Goal: Information Seeking & Learning: Learn about a topic

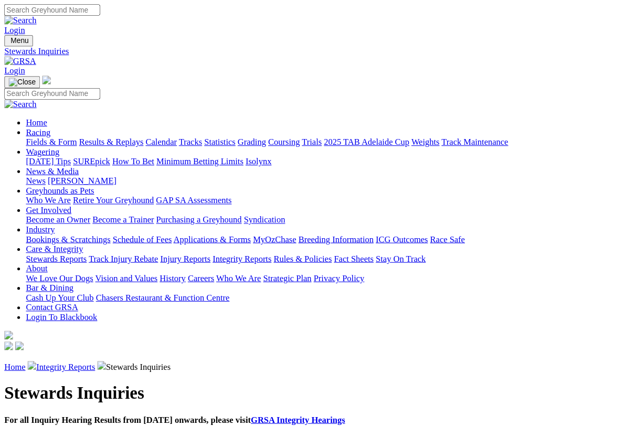
scroll to position [1, 0]
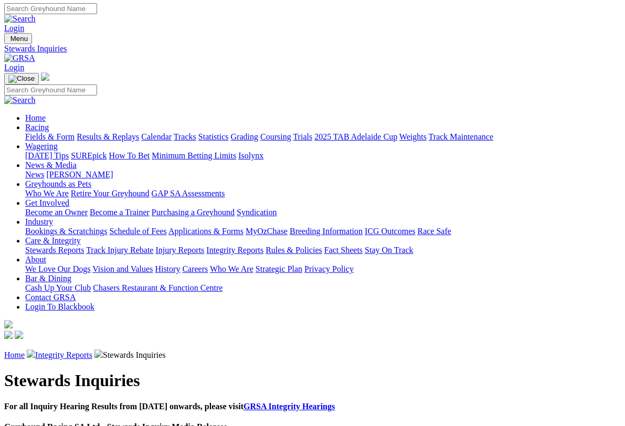
click at [49, 123] on link "Racing" at bounding box center [37, 127] width 24 height 9
click at [130, 132] on link "Results & Replays" at bounding box center [108, 136] width 62 height 9
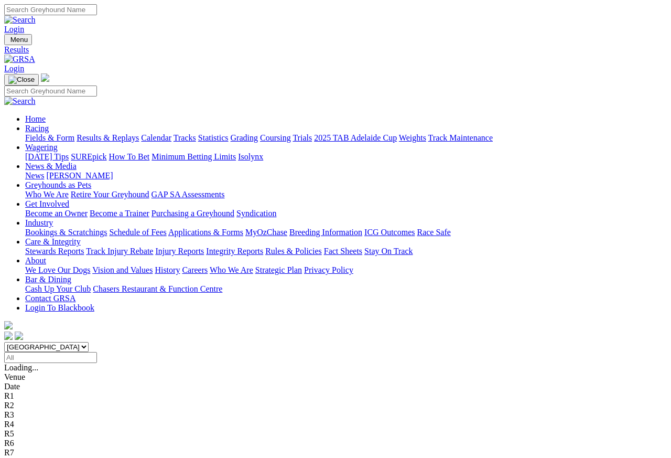
scroll to position [5, 0]
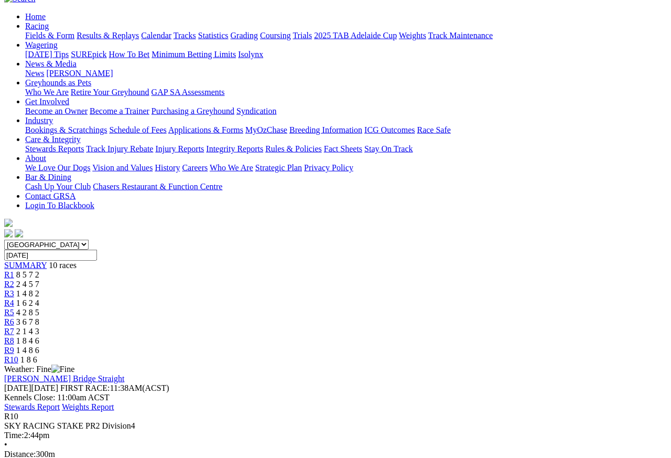
scroll to position [103, 0]
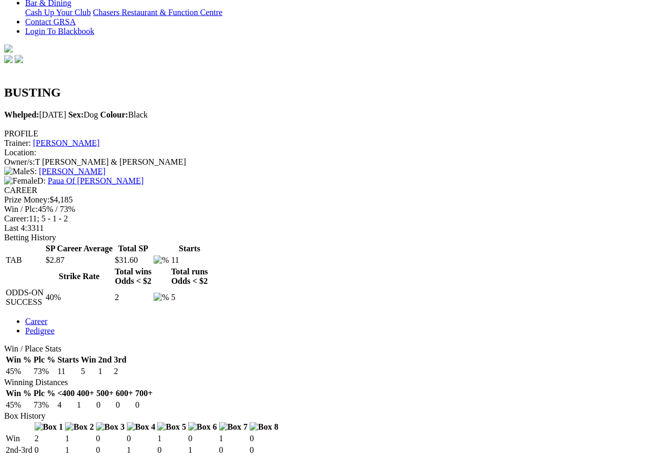
scroll to position [277, 0]
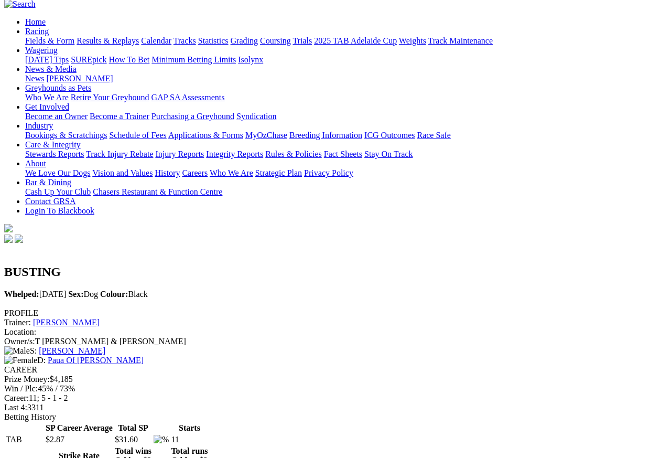
scroll to position [93, 0]
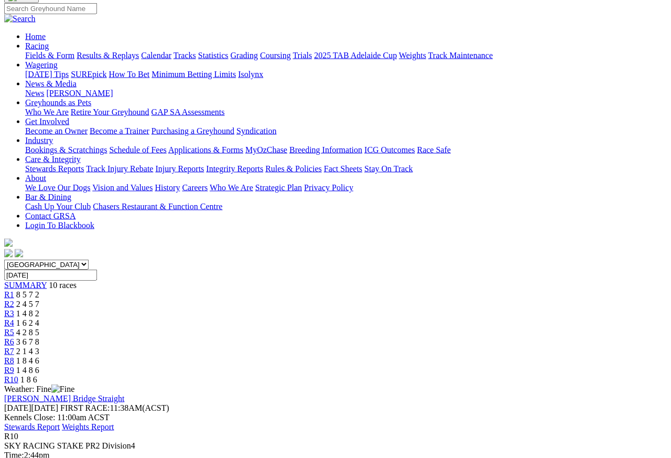
scroll to position [83, 0]
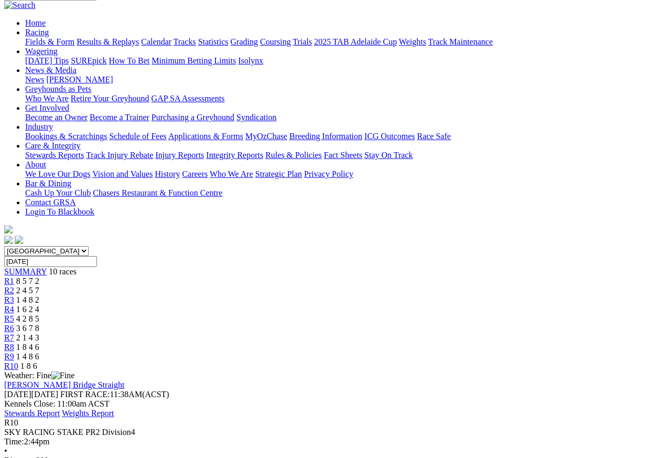
scroll to position [89, 0]
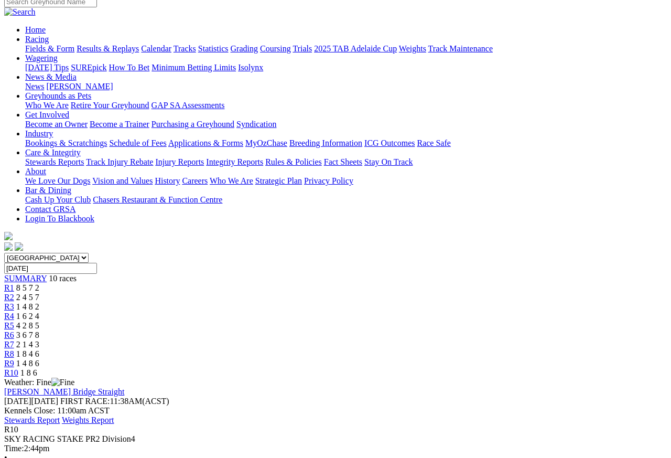
click at [14, 359] on link "R9" at bounding box center [9, 363] width 10 height 9
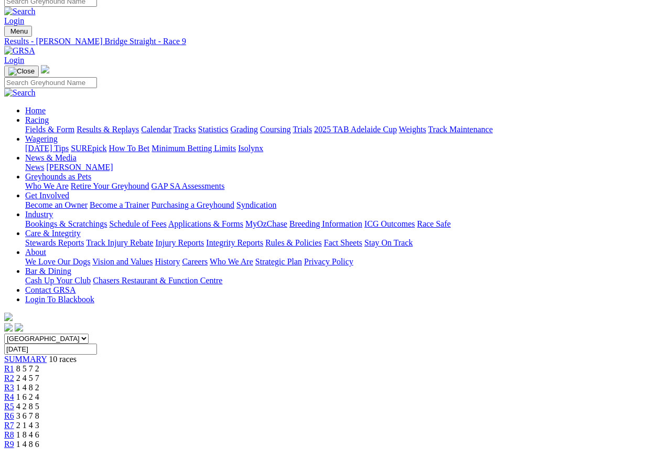
scroll to position [9, 0]
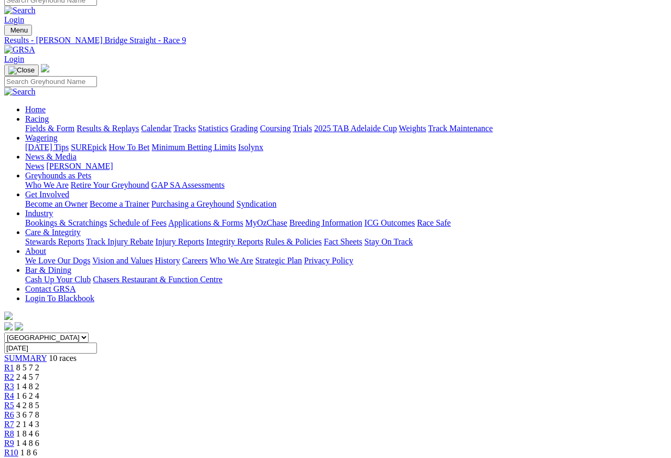
click at [14, 408] on span "R8" at bounding box center [9, 434] width 10 height 9
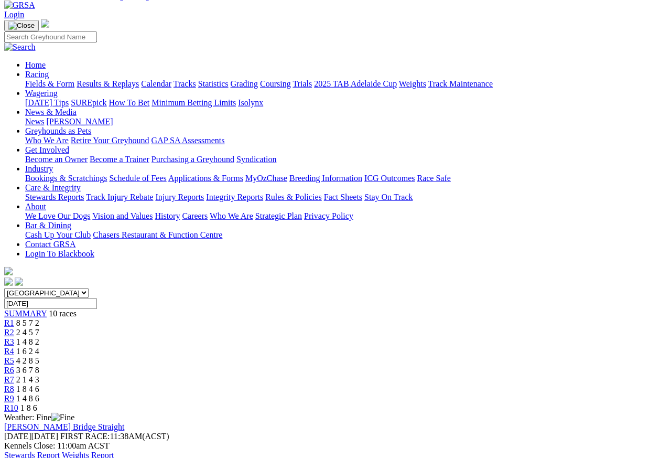
scroll to position [45, 0]
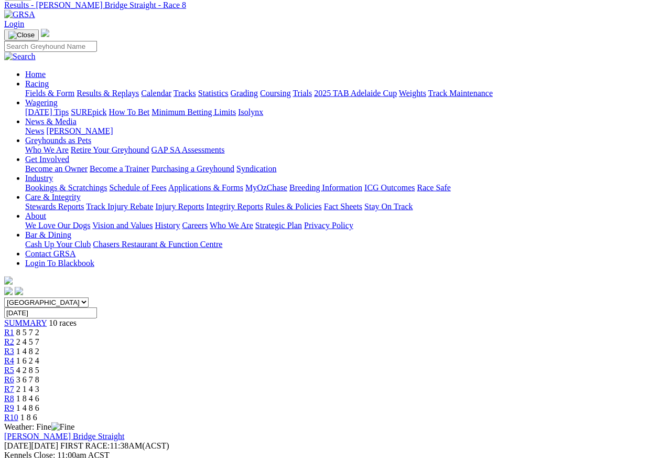
click at [14, 384] on link "R7" at bounding box center [9, 388] width 10 height 9
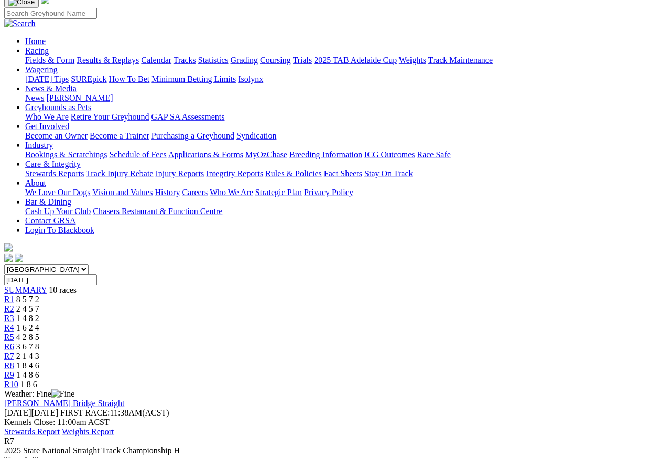
scroll to position [77, 0]
click at [14, 343] on span "R6" at bounding box center [9, 347] width 10 height 9
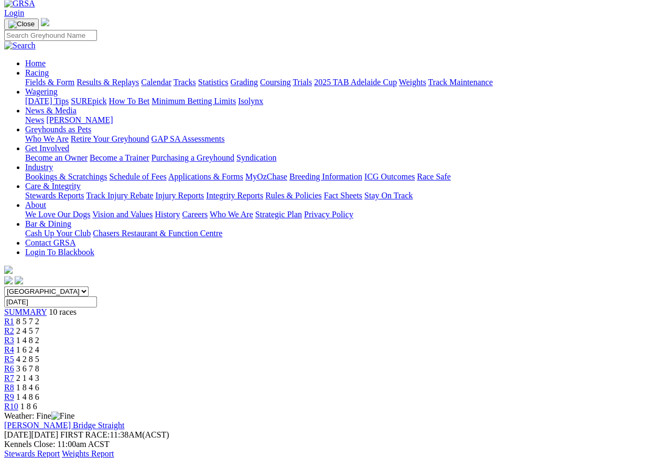
scroll to position [55, 0]
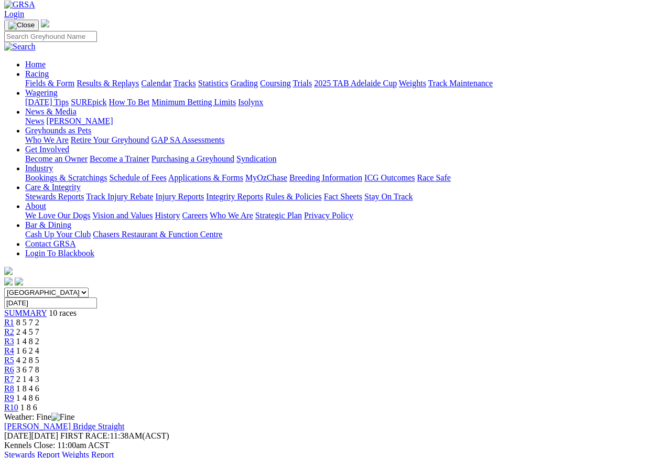
click at [14, 356] on span "R5" at bounding box center [9, 360] width 10 height 9
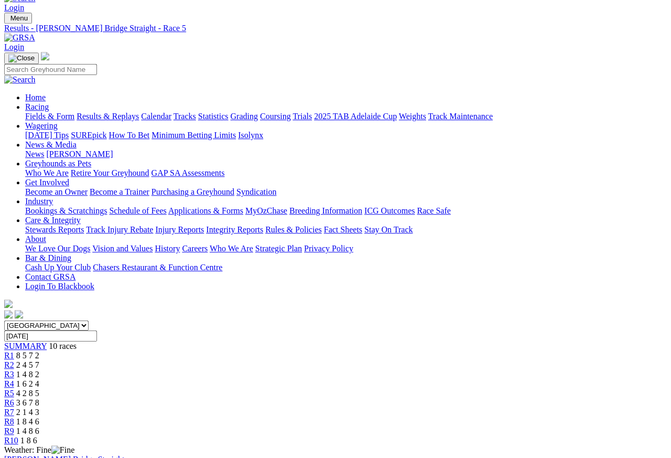
scroll to position [21, 0]
click at [14, 380] on span "R4" at bounding box center [9, 384] width 10 height 9
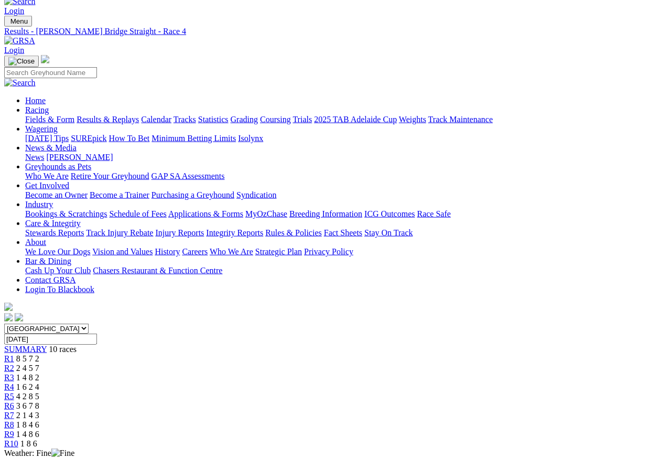
scroll to position [16, 0]
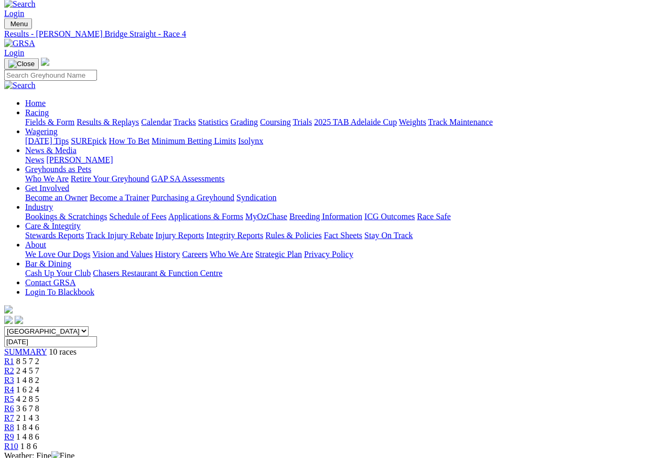
click at [14, 376] on link "R3" at bounding box center [9, 380] width 10 height 9
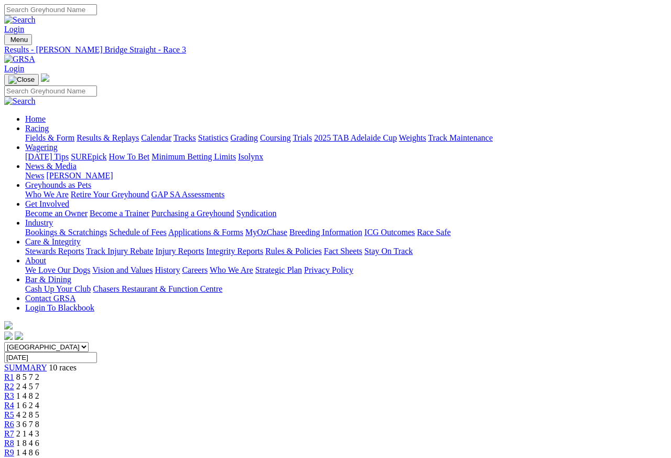
scroll to position [5, 0]
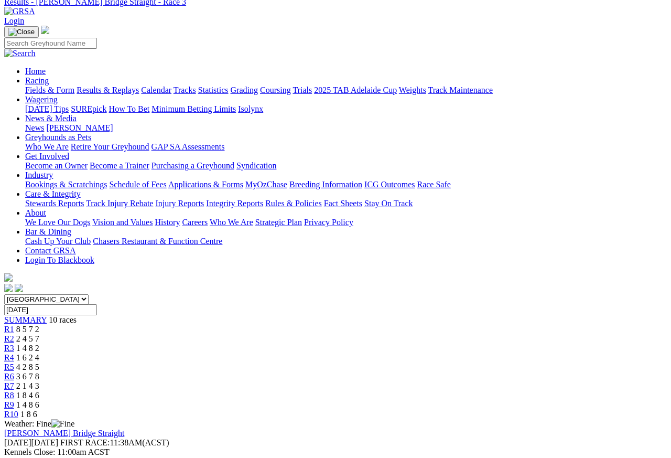
scroll to position [46, 0]
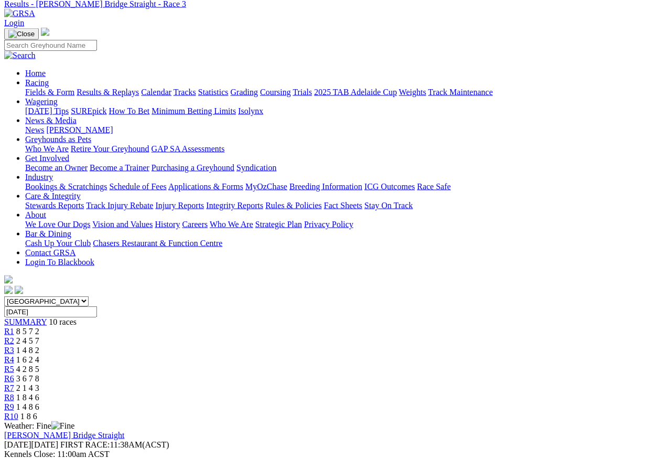
click at [14, 336] on span "R2" at bounding box center [9, 340] width 10 height 9
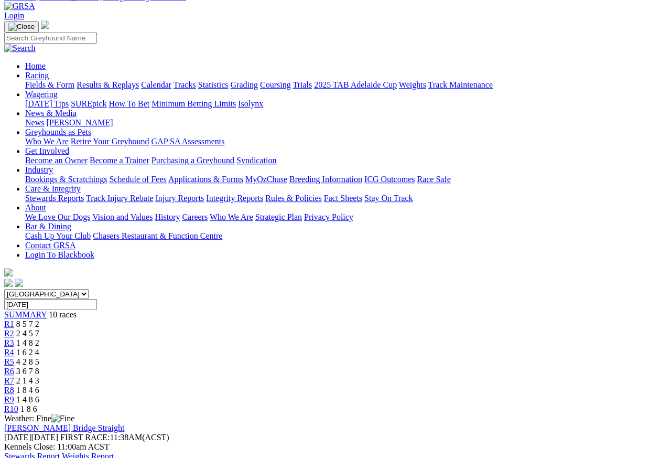
scroll to position [50, 0]
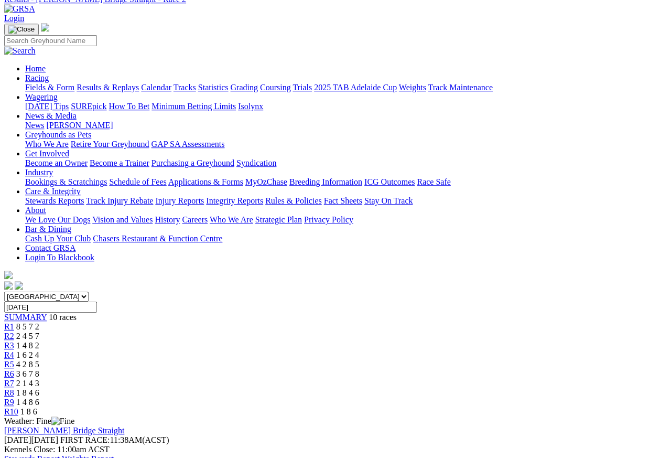
click at [39, 322] on span "8 5 7 2" at bounding box center [27, 326] width 23 height 9
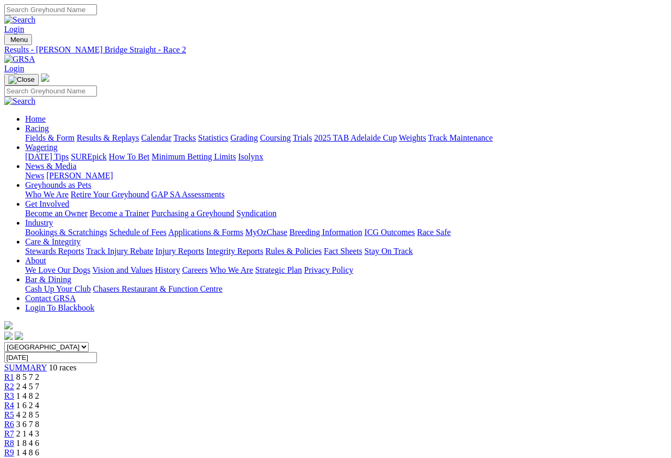
scroll to position [5, 0]
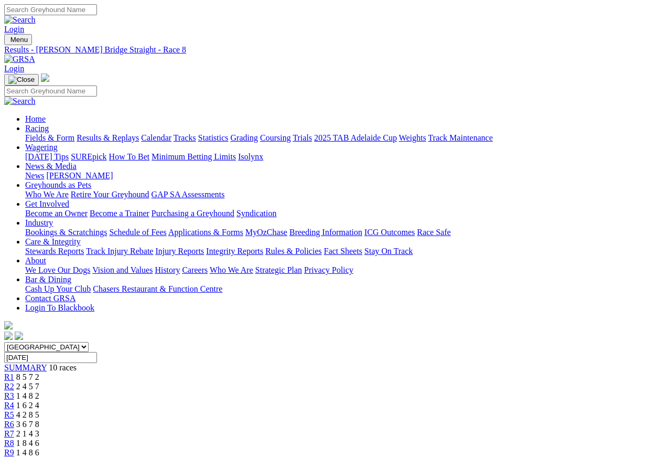
scroll to position [5, 0]
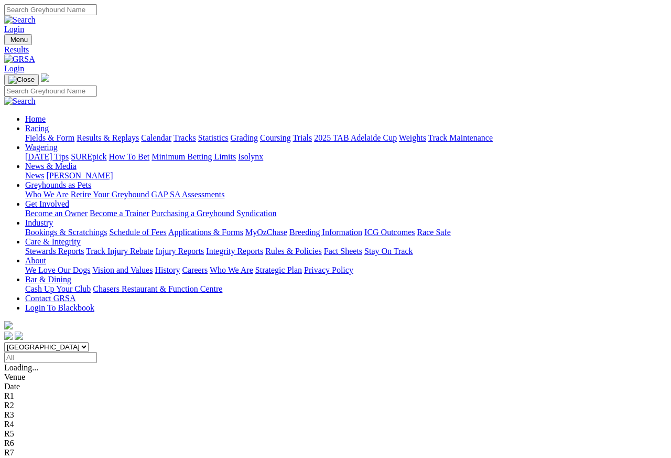
scroll to position [5, 0]
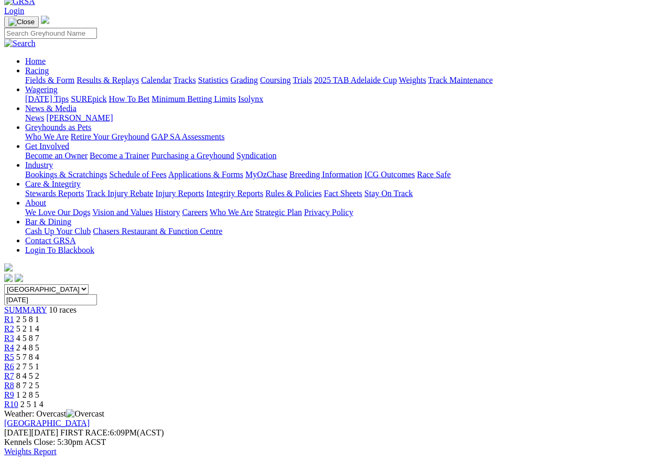
scroll to position [53, 0]
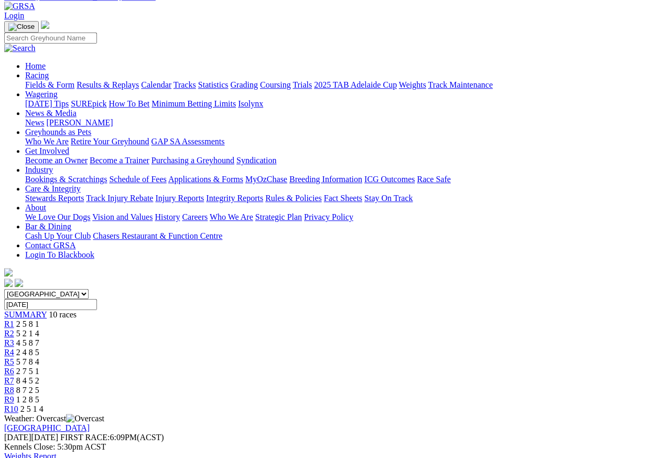
click at [14, 395] on span "R9" at bounding box center [9, 399] width 10 height 9
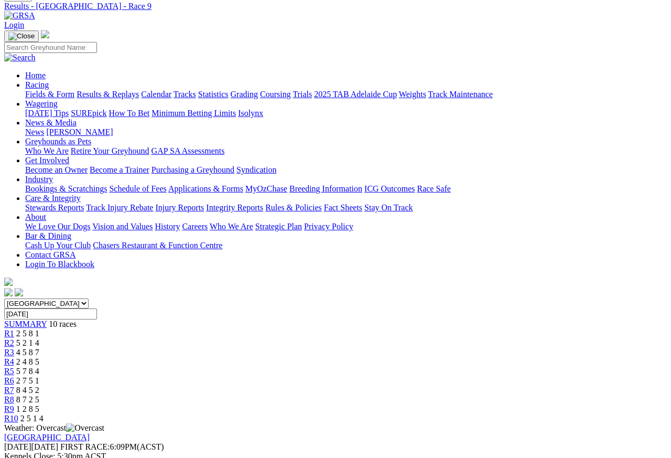
scroll to position [43, 0]
click at [39, 396] on span "8 7 2 5" at bounding box center [27, 400] width 23 height 9
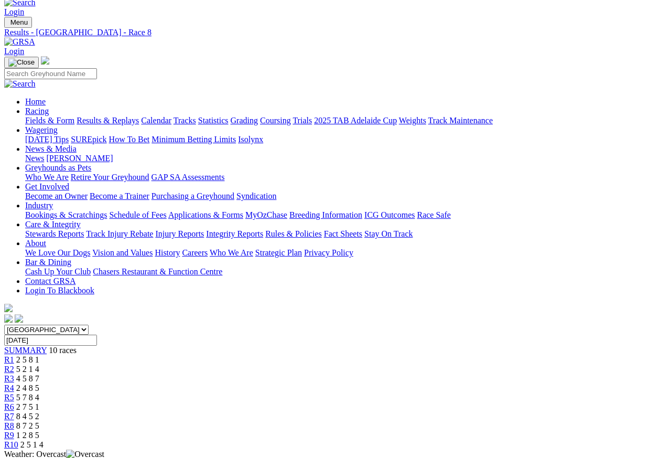
scroll to position [17, 0]
click at [14, 412] on link "R7" at bounding box center [9, 416] width 10 height 9
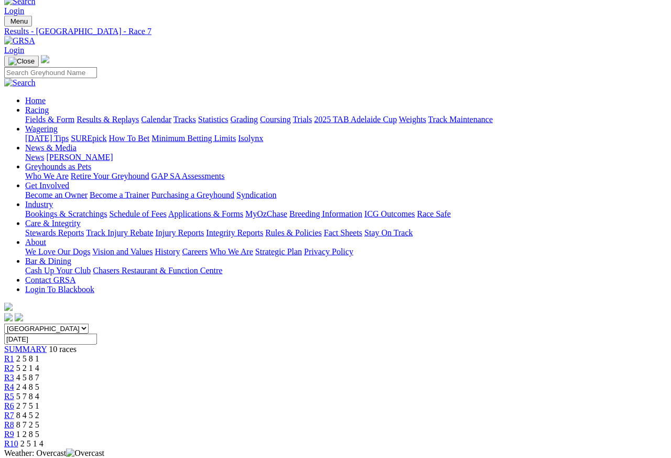
scroll to position [23, 0]
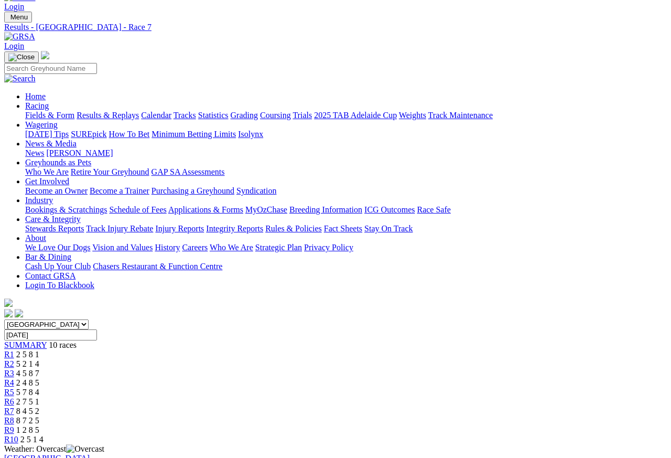
click at [14, 397] on link "R6" at bounding box center [9, 401] width 10 height 9
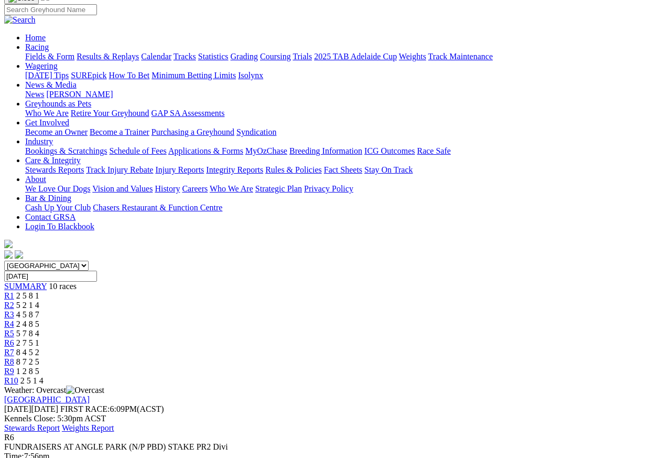
scroll to position [82, 0]
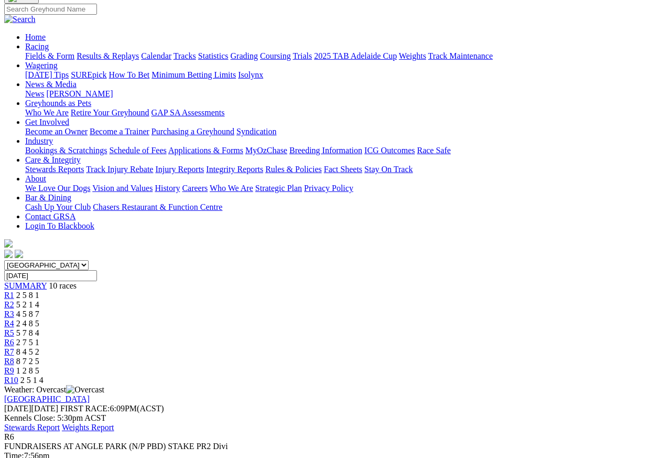
click at [14, 328] on span "R5" at bounding box center [9, 332] width 10 height 9
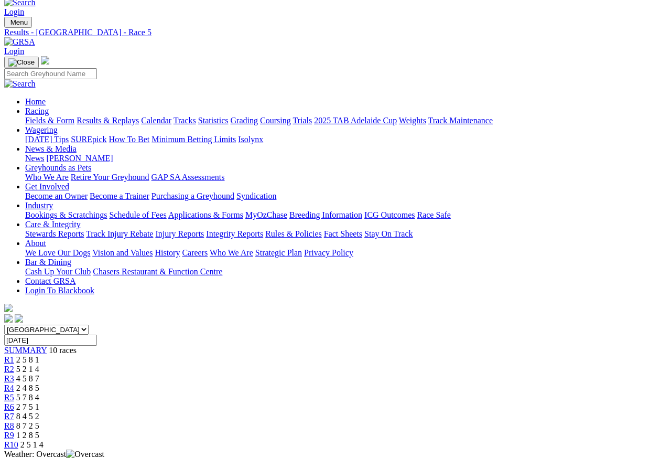
scroll to position [18, 0]
click at [14, 383] on span "R4" at bounding box center [9, 387] width 10 height 9
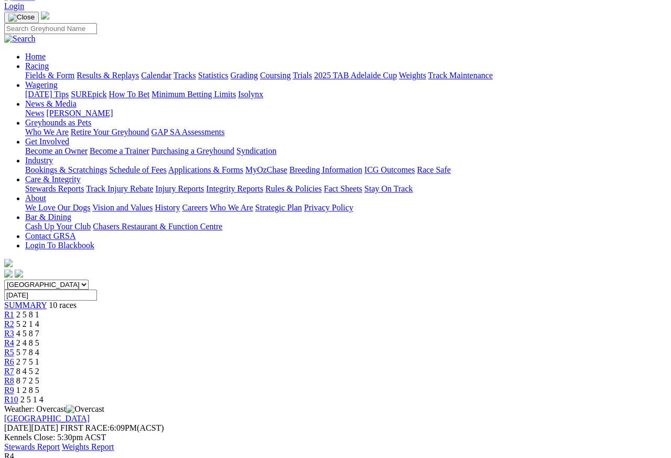
scroll to position [62, 0]
click at [14, 329] on span "R3" at bounding box center [9, 333] width 10 height 9
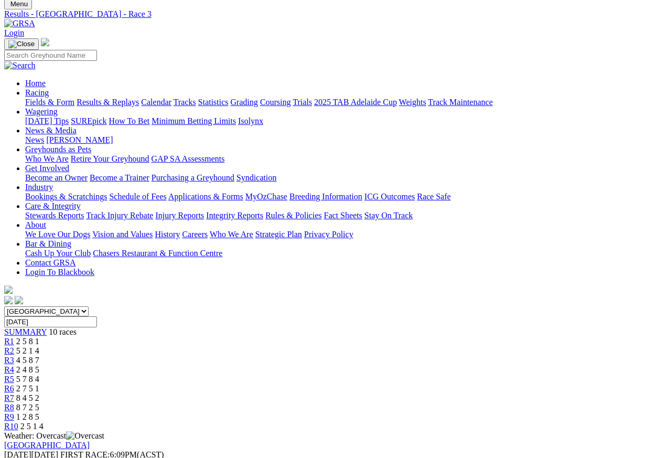
scroll to position [36, 0]
click at [14, 346] on span "R2" at bounding box center [9, 350] width 10 height 9
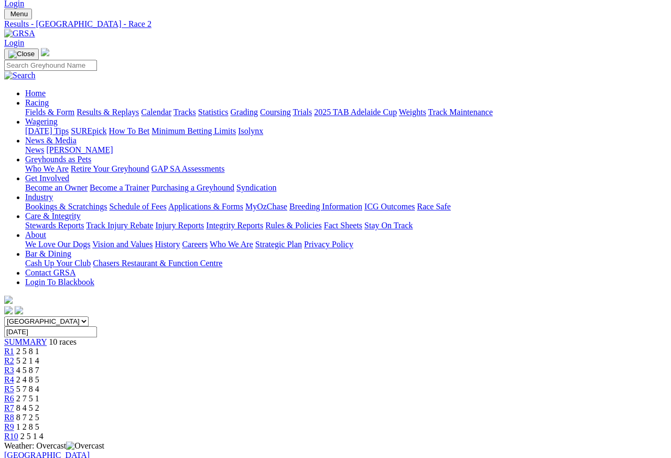
scroll to position [26, 0]
click at [14, 347] on span "R1" at bounding box center [9, 351] width 10 height 9
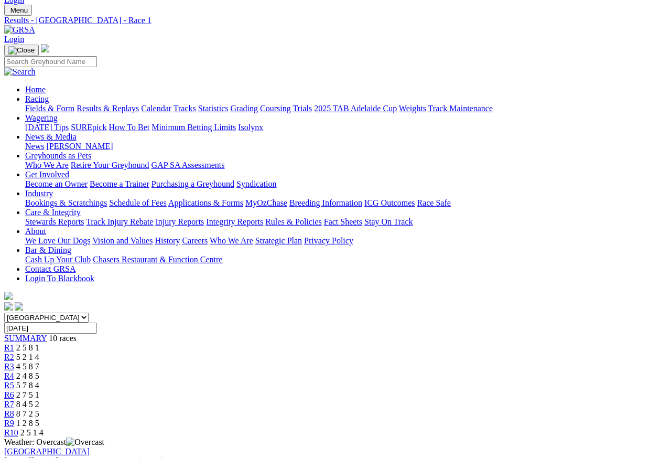
scroll to position [31, 0]
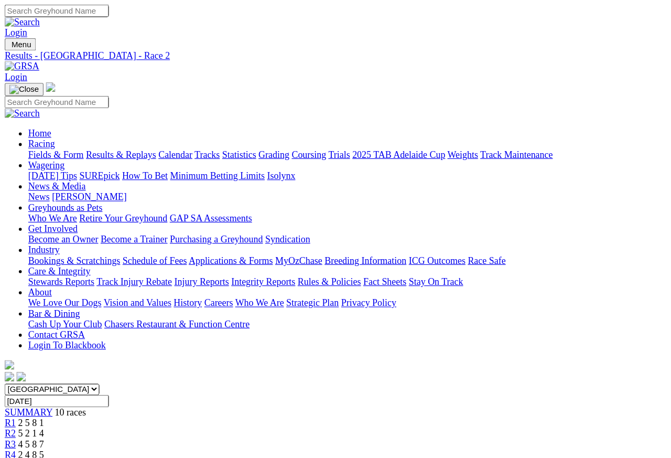
scroll to position [5, 0]
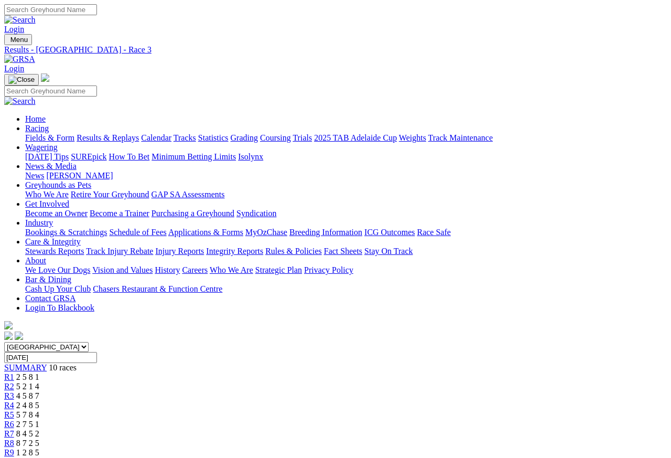
scroll to position [5, 0]
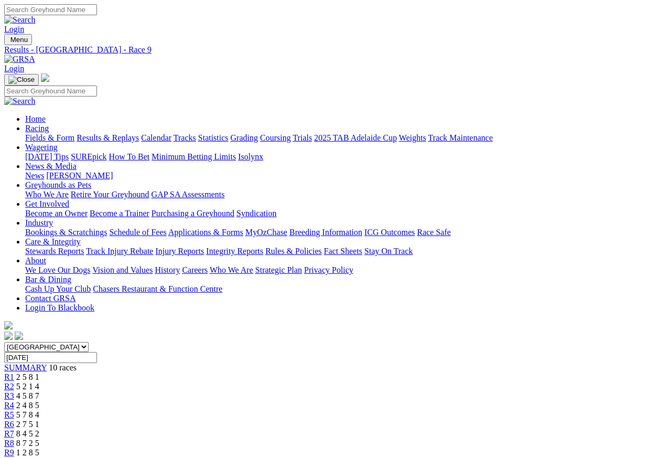
scroll to position [5, 0]
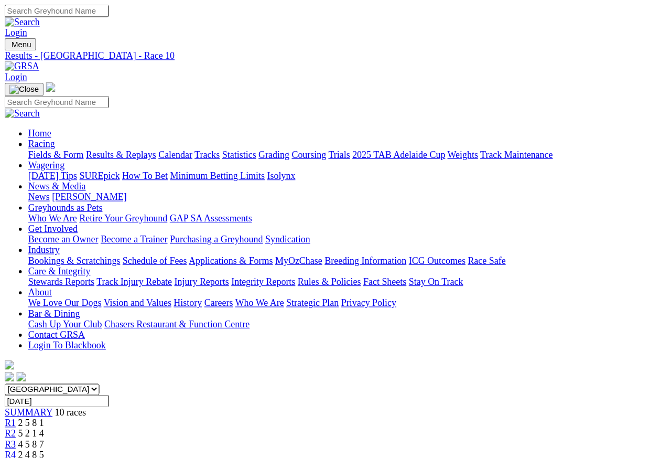
scroll to position [4, 0]
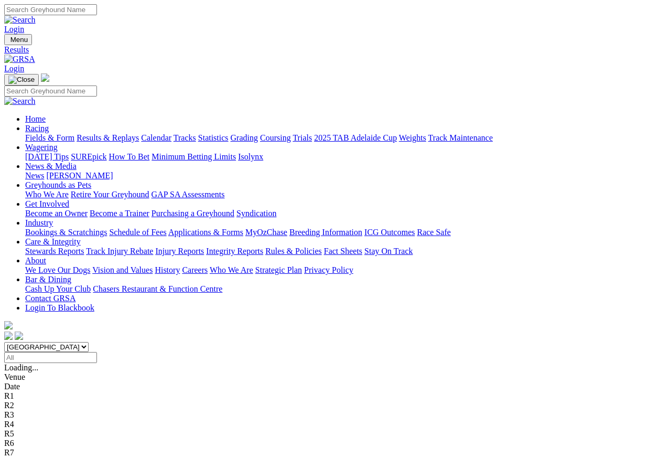
scroll to position [5, 0]
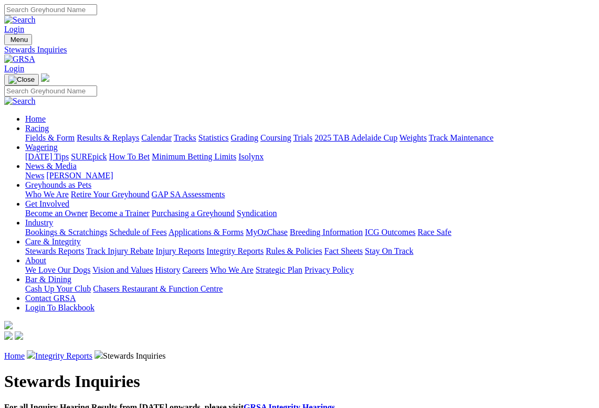
click at [49, 124] on link "Racing" at bounding box center [37, 128] width 24 height 9
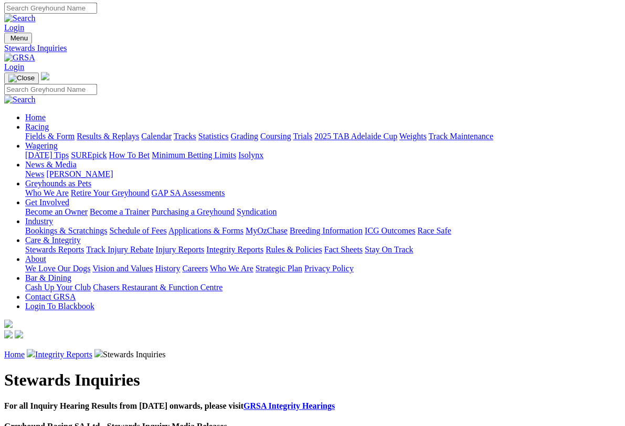
scroll to position [2, 0]
click at [45, 245] on link "Stewards Reports" at bounding box center [54, 249] width 59 height 9
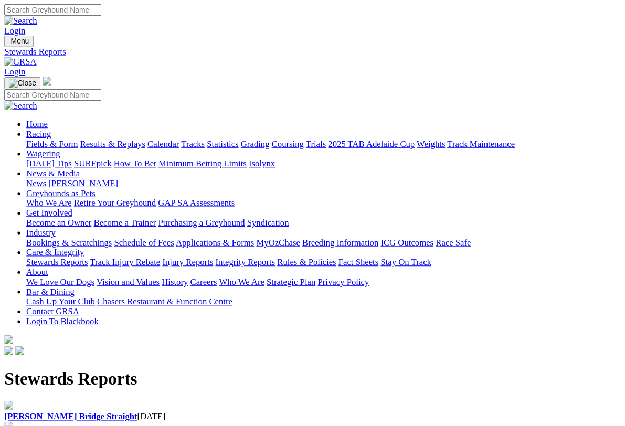
scroll to position [2, 0]
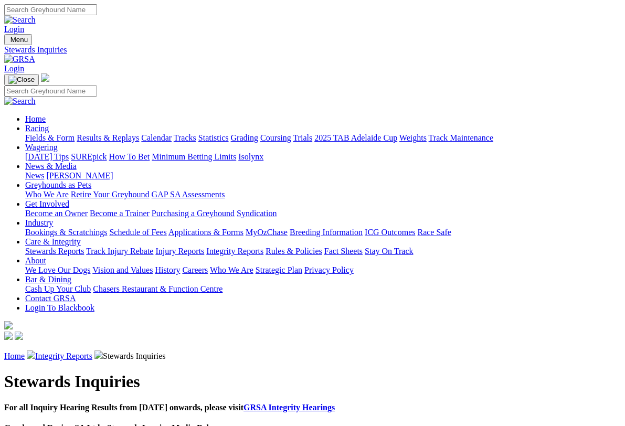
scroll to position [2, 0]
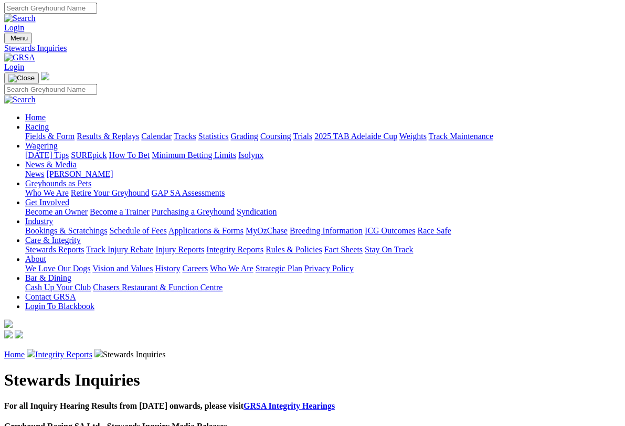
click at [49, 122] on link "Racing" at bounding box center [37, 126] width 24 height 9
click at [38, 132] on link "Fields & Form" at bounding box center [49, 136] width 49 height 9
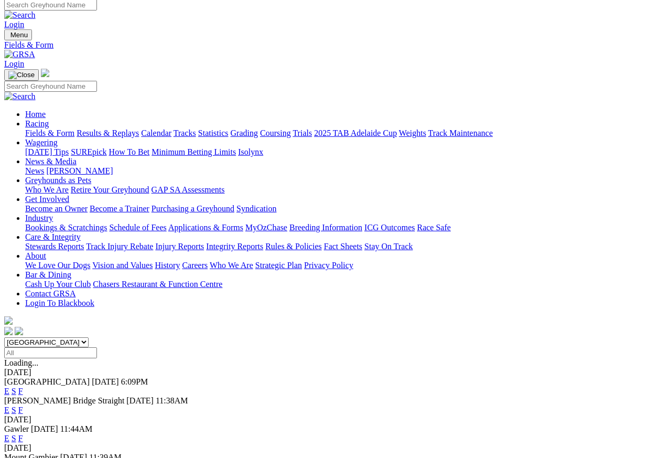
scroll to position [5, 0]
click at [23, 434] on link "F" at bounding box center [20, 438] width 5 height 9
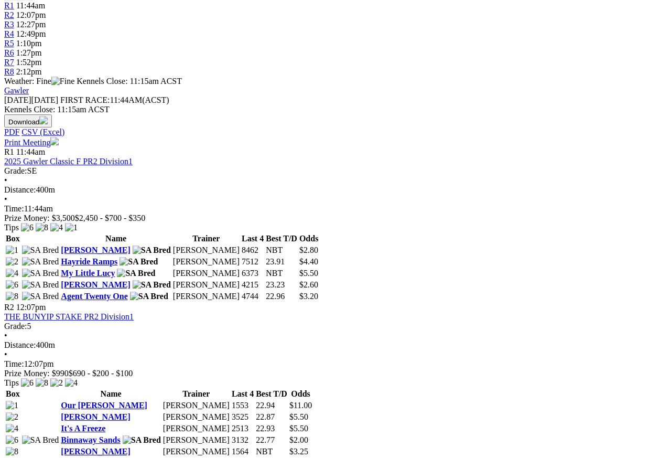
scroll to position [365, 0]
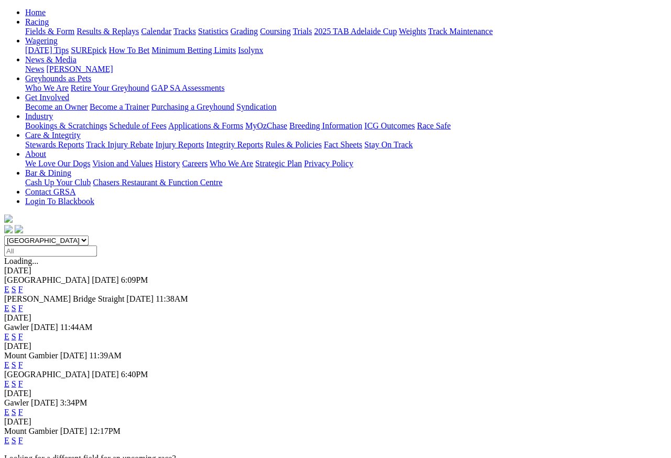
scroll to position [110, 0]
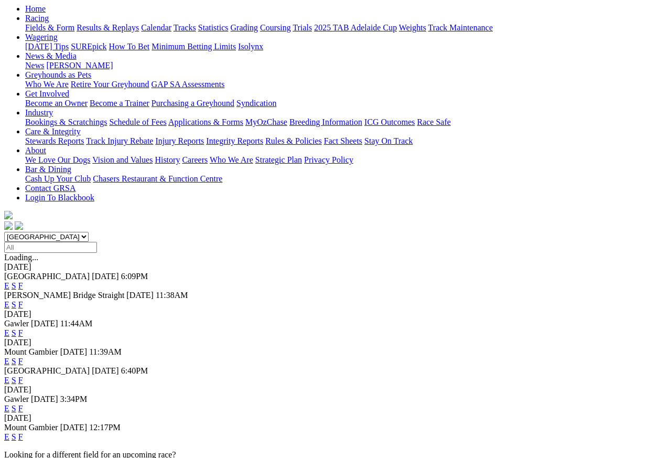
click at [23, 404] on link "F" at bounding box center [20, 408] width 5 height 9
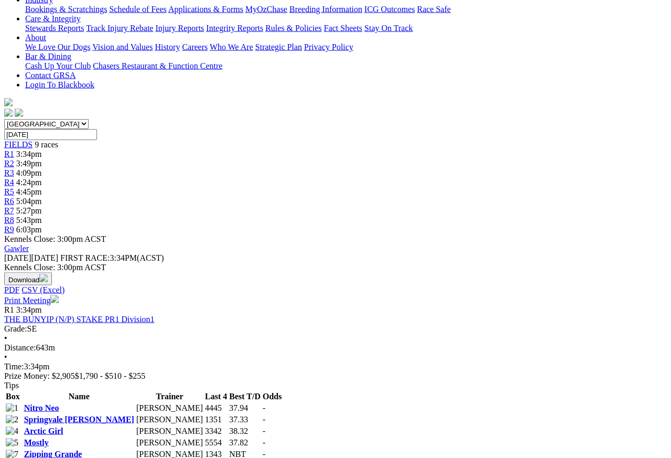
scroll to position [226, 0]
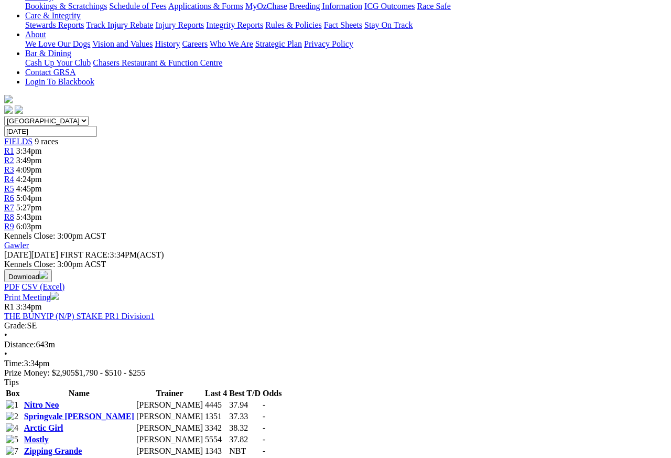
click at [63, 423] on link "Arctic Girl" at bounding box center [43, 427] width 39 height 9
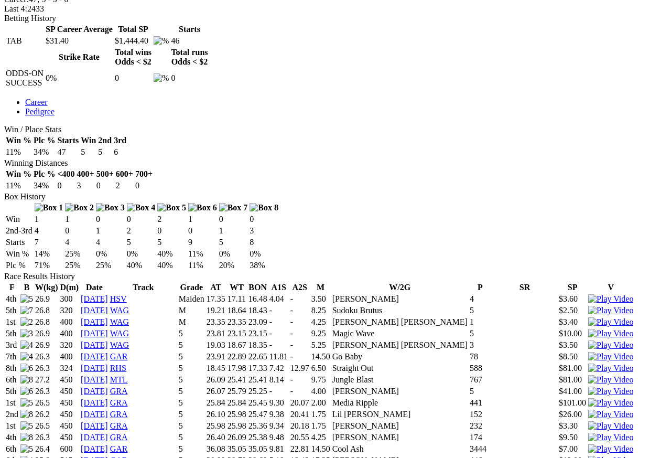
scroll to position [488, 0]
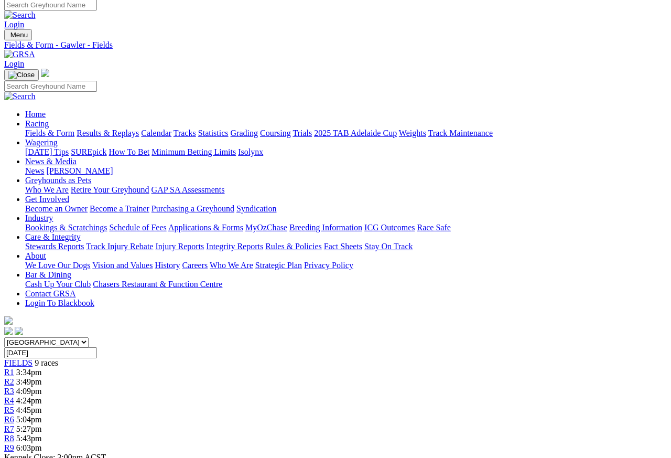
scroll to position [5, 0]
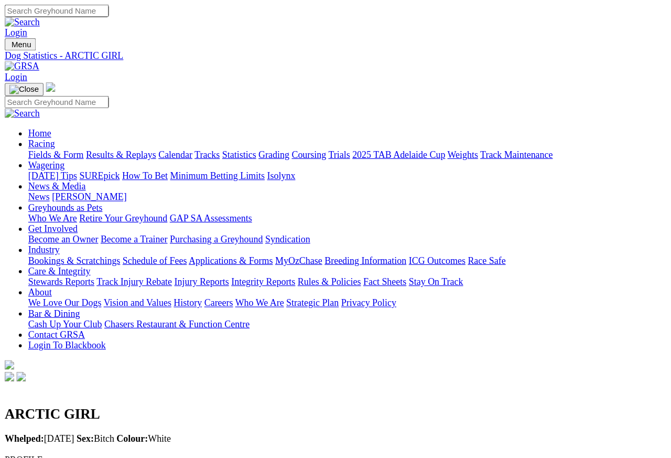
scroll to position [5, 0]
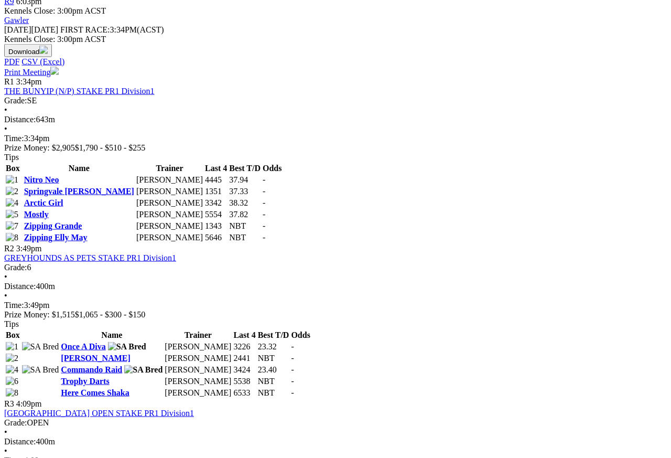
scroll to position [454, 0]
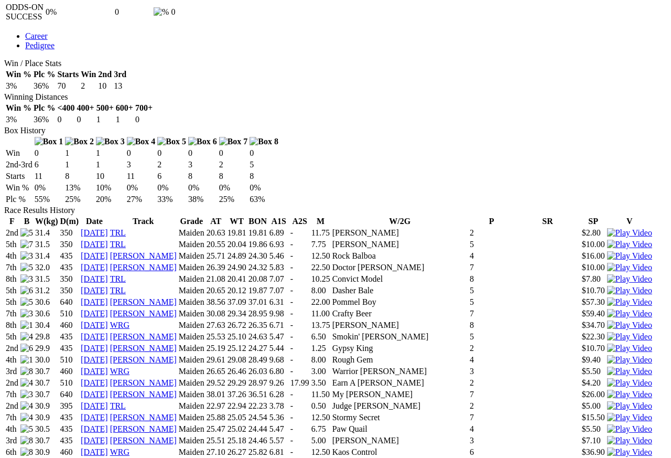
scroll to position [559, 0]
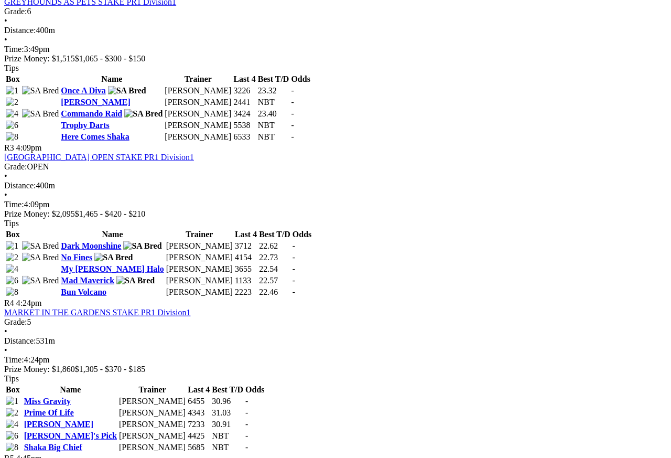
scroll to position [709, 0]
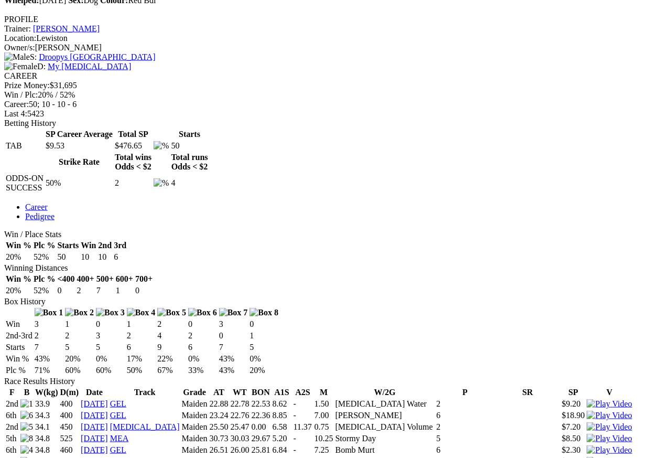
scroll to position [383, 0]
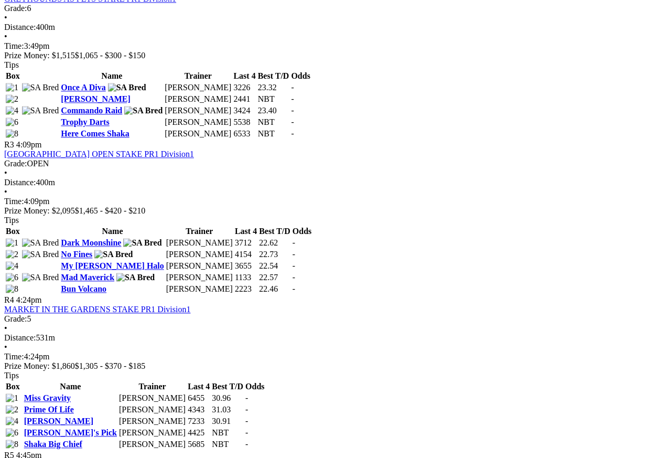
scroll to position [709, 0]
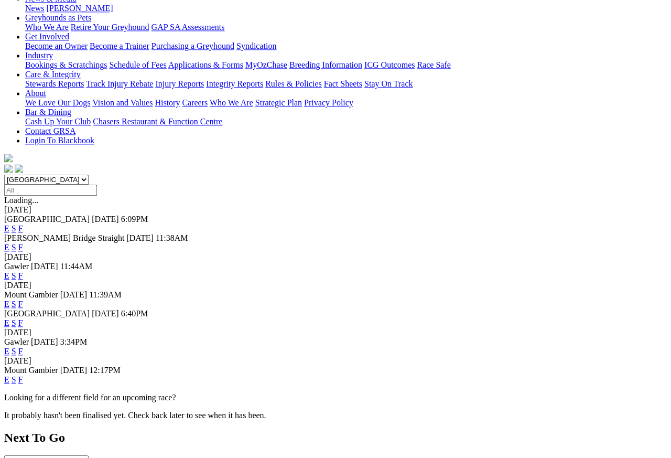
scroll to position [167, 0]
click at [23, 375] on link "F" at bounding box center [20, 379] width 5 height 9
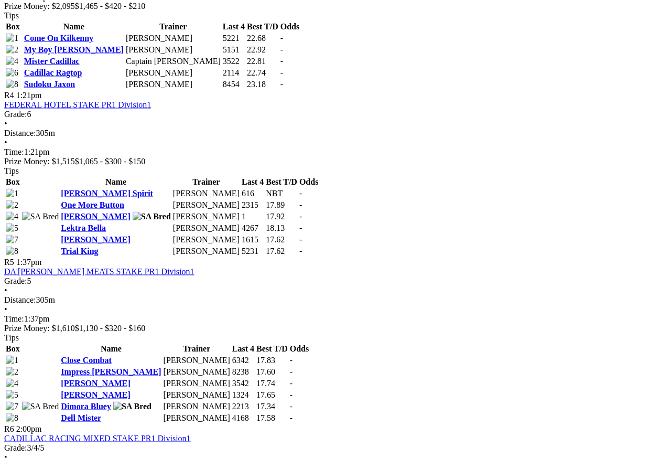
scroll to position [942, 0]
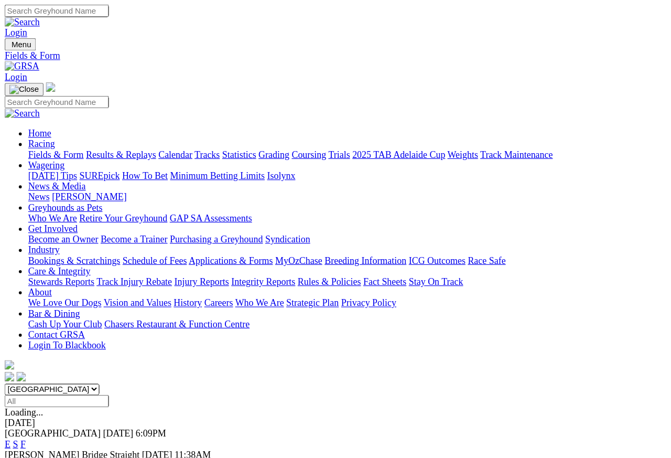
scroll to position [5, 0]
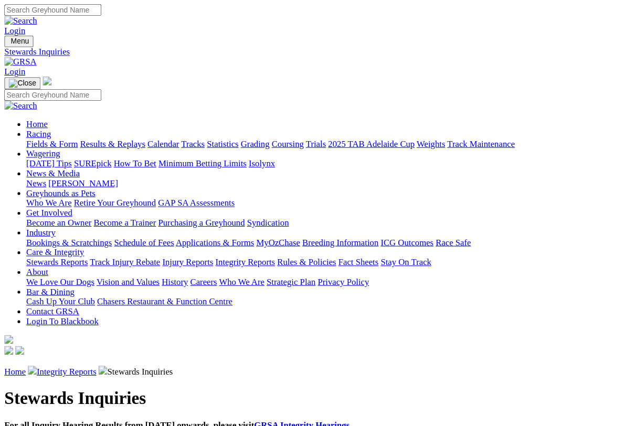
scroll to position [2, 0]
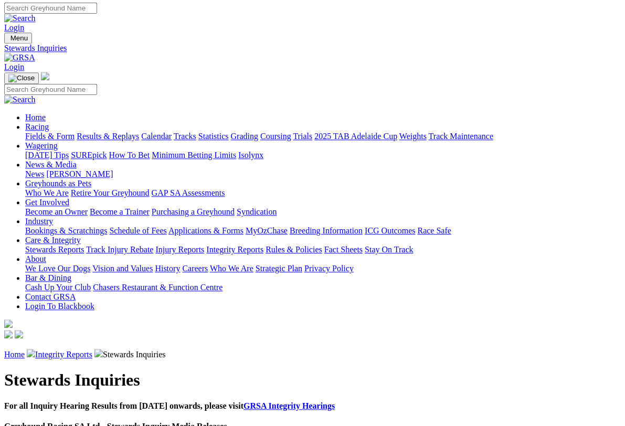
click at [49, 122] on link "Racing" at bounding box center [37, 126] width 24 height 9
click at [126, 132] on link "Results & Replays" at bounding box center [108, 136] width 62 height 9
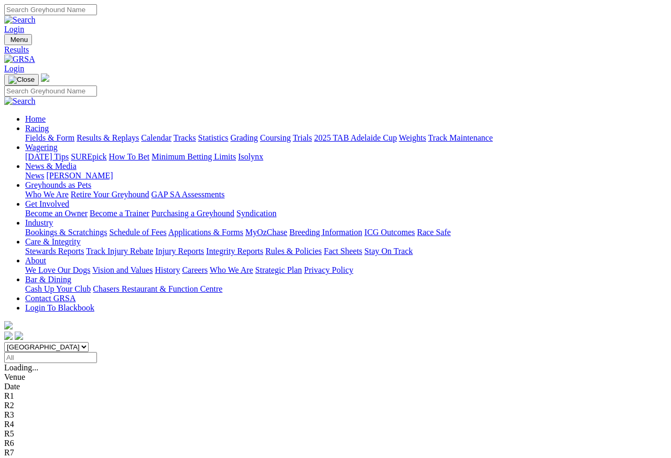
scroll to position [5, 0]
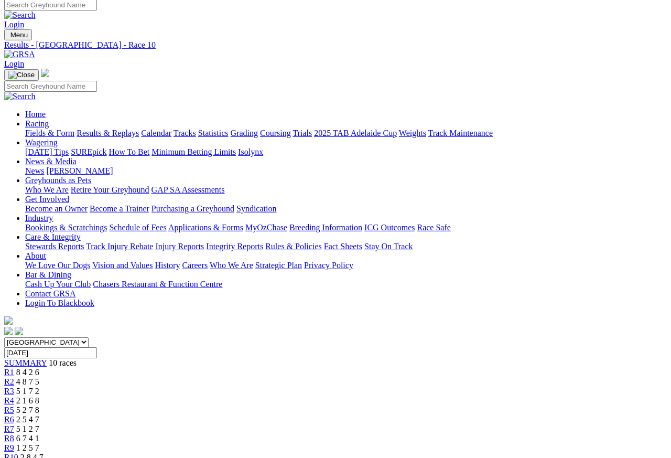
scroll to position [5, 0]
click at [14, 368] on span "R1" at bounding box center [9, 372] width 10 height 9
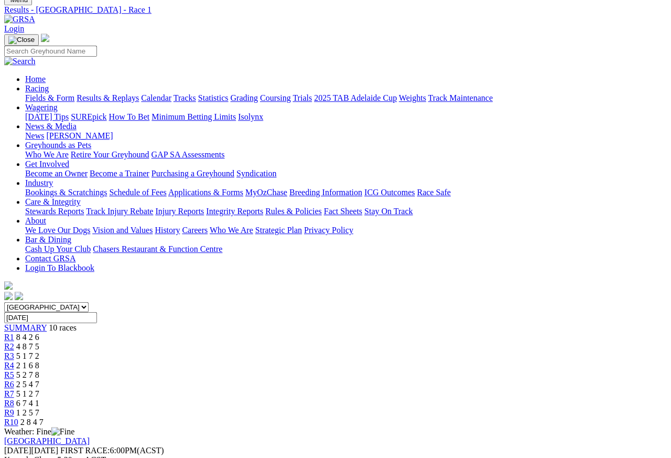
scroll to position [40, 0]
click at [14, 342] on span "R2" at bounding box center [9, 346] width 10 height 9
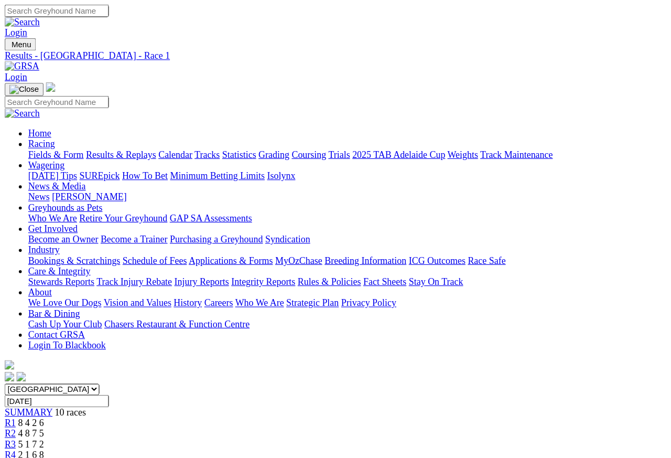
scroll to position [5, 0]
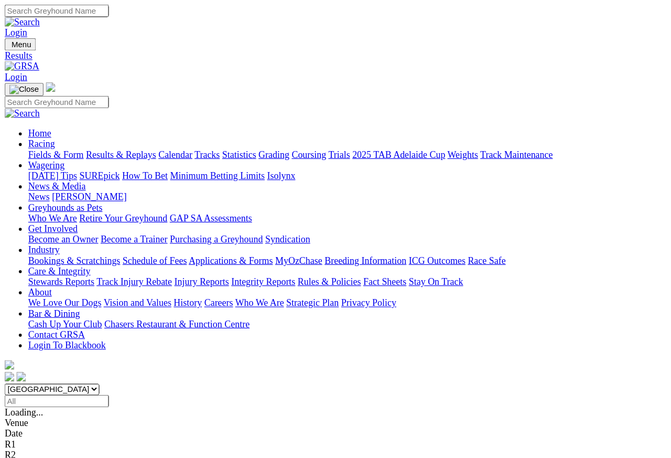
scroll to position [5, 0]
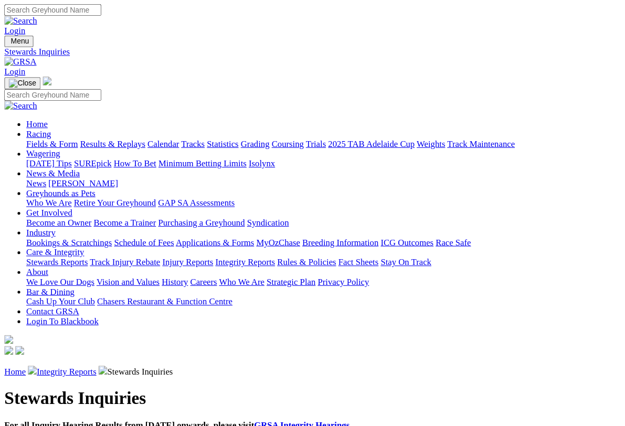
scroll to position [2, 0]
